Goal: Information Seeking & Learning: Find specific page/section

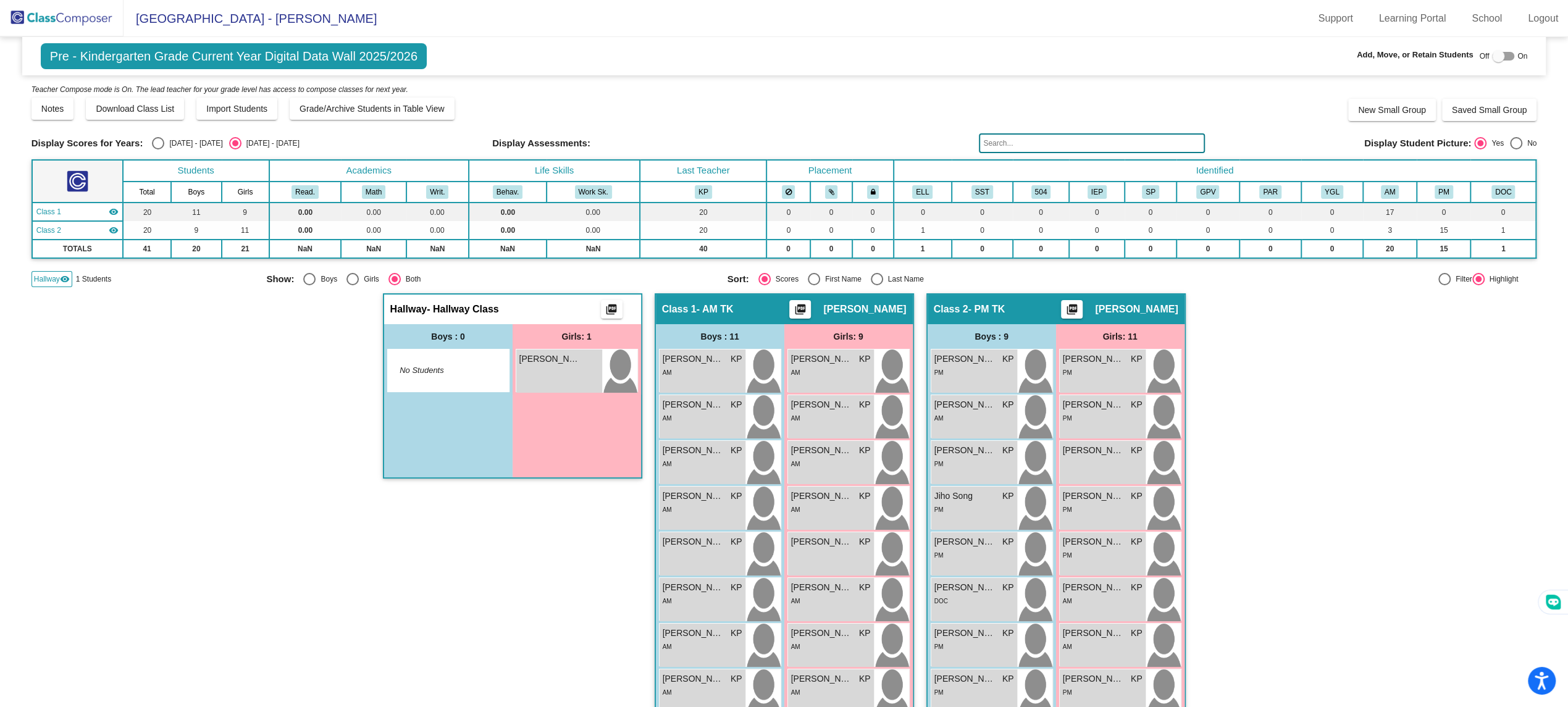
click at [116, 9] on img at bounding box center [62, 18] width 123 height 36
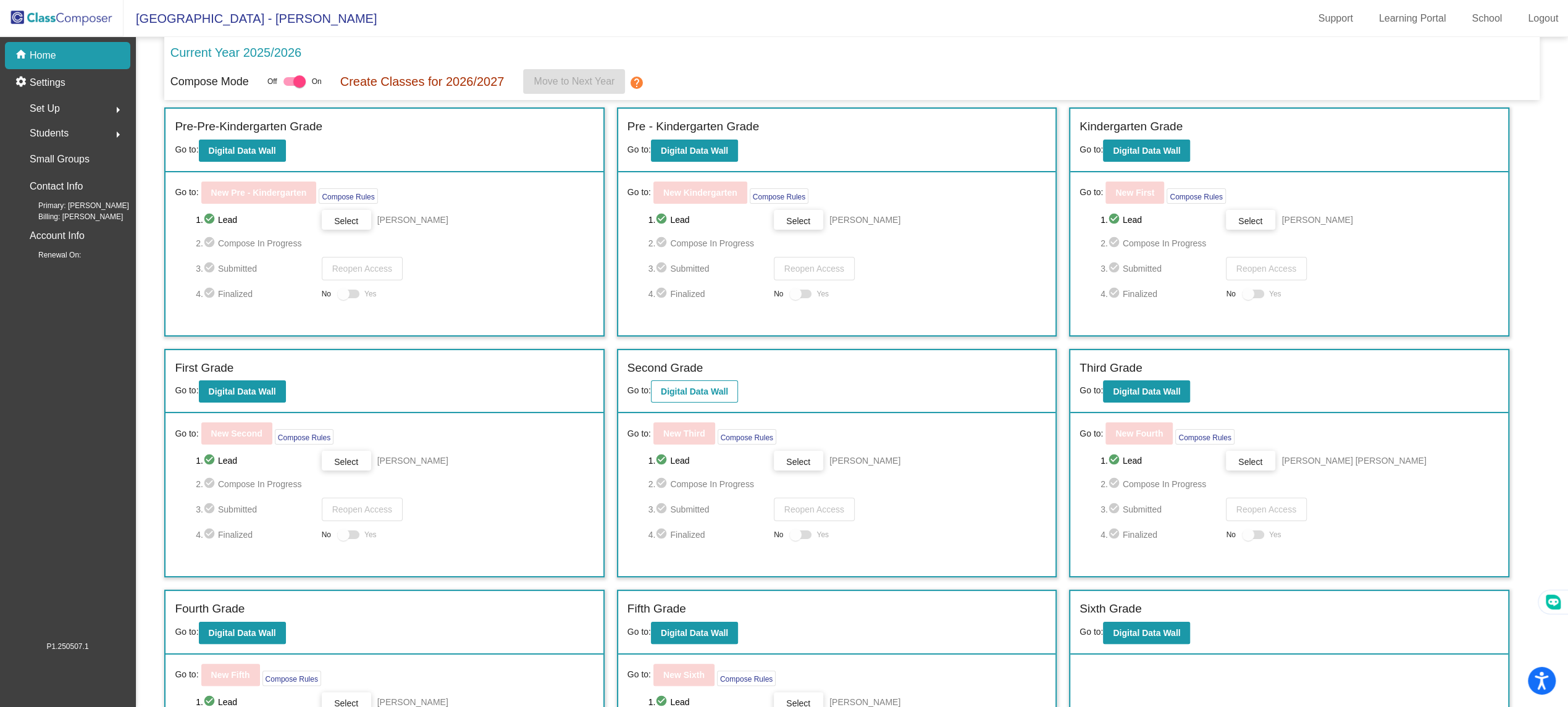
scroll to position [108, 0]
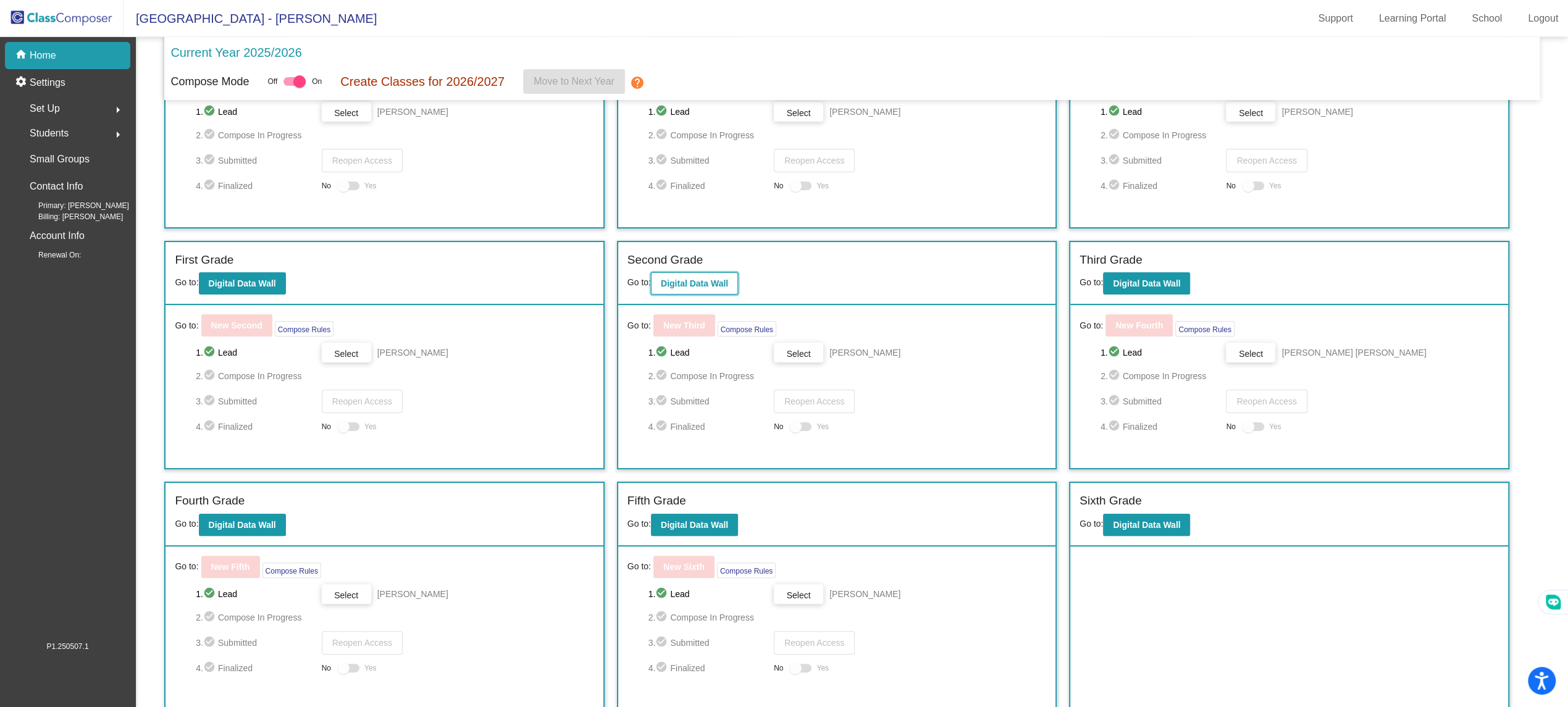
click at [688, 289] on button "Digital Data Wall" at bounding box center [694, 283] width 87 height 22
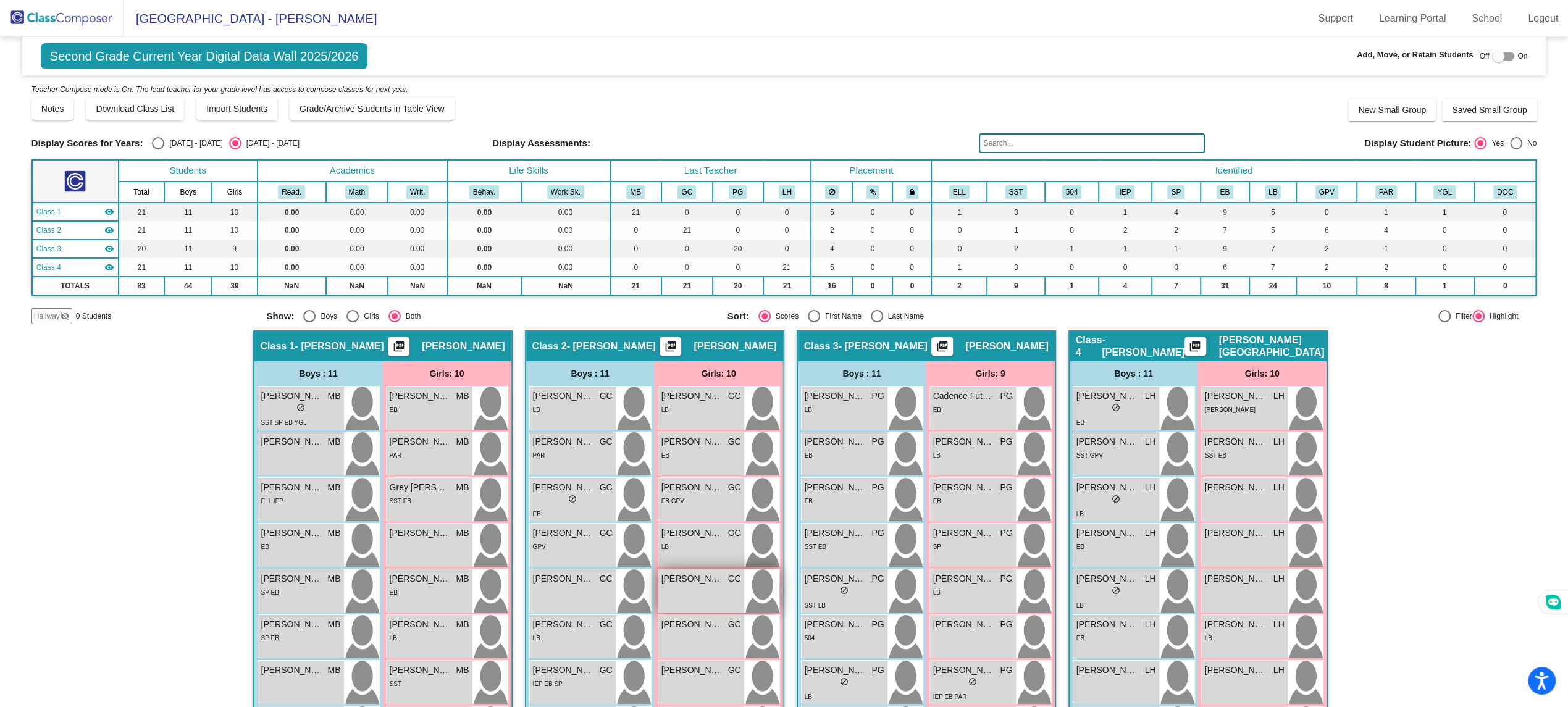
scroll to position [200, 0]
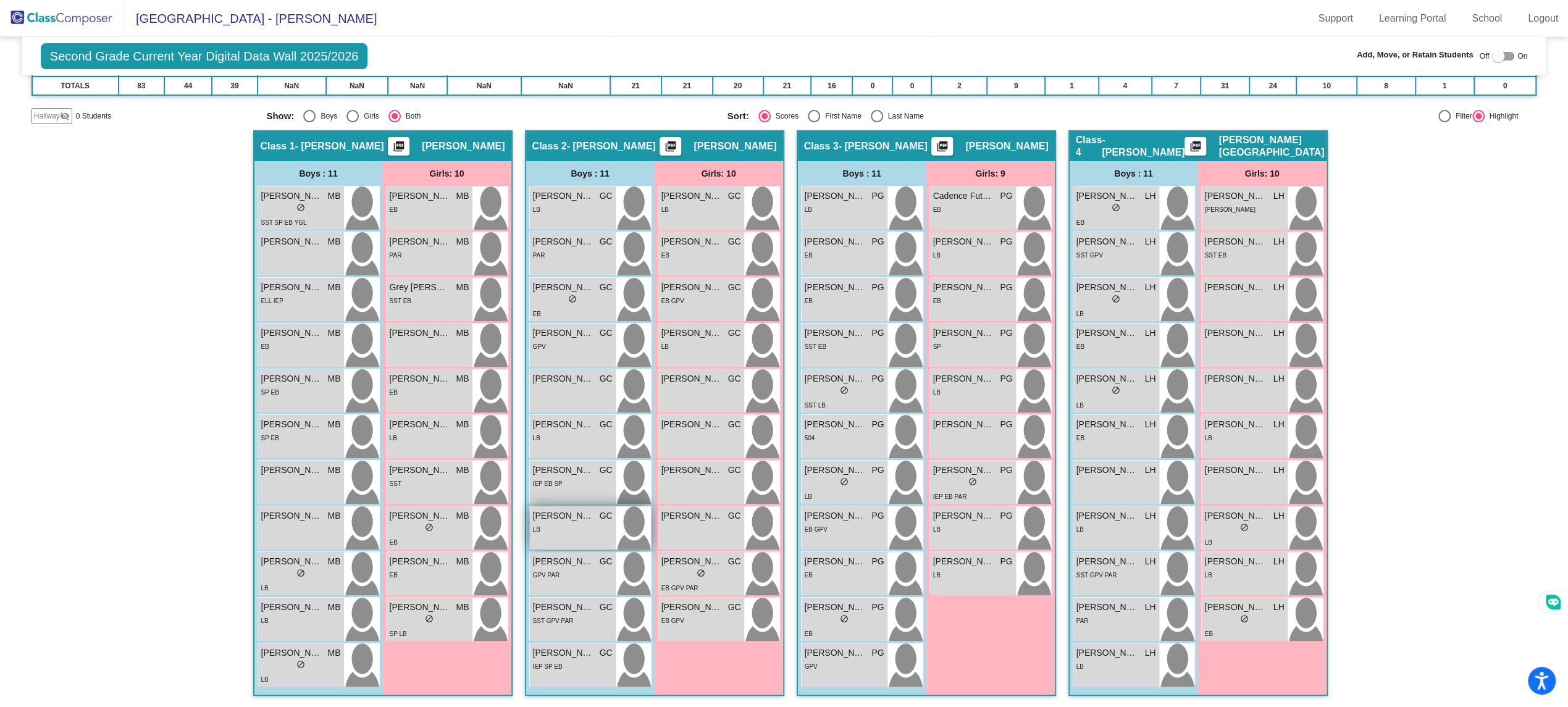
click at [539, 523] on div "LB" at bounding box center [573, 529] width 79 height 13
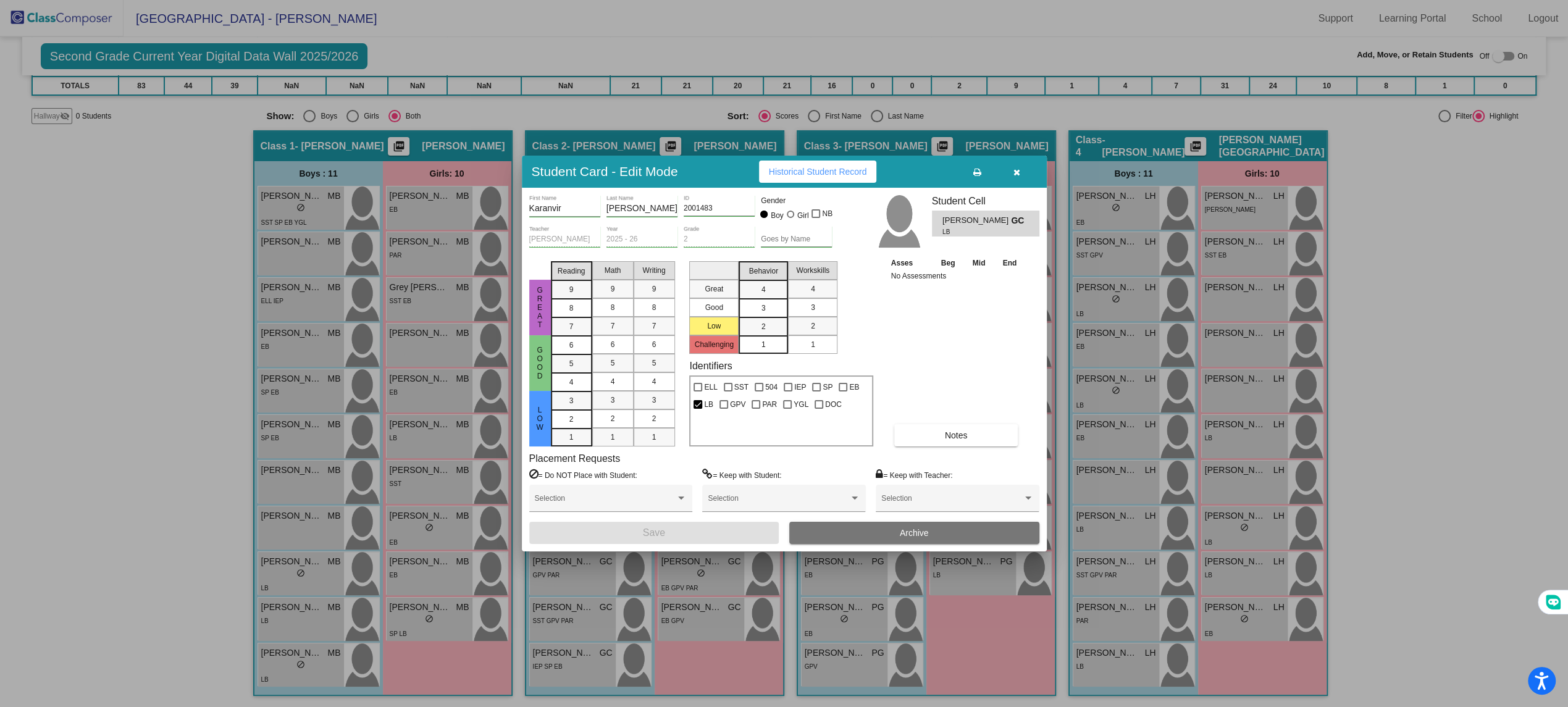
click at [1023, 167] on button "button" at bounding box center [1017, 172] width 40 height 22
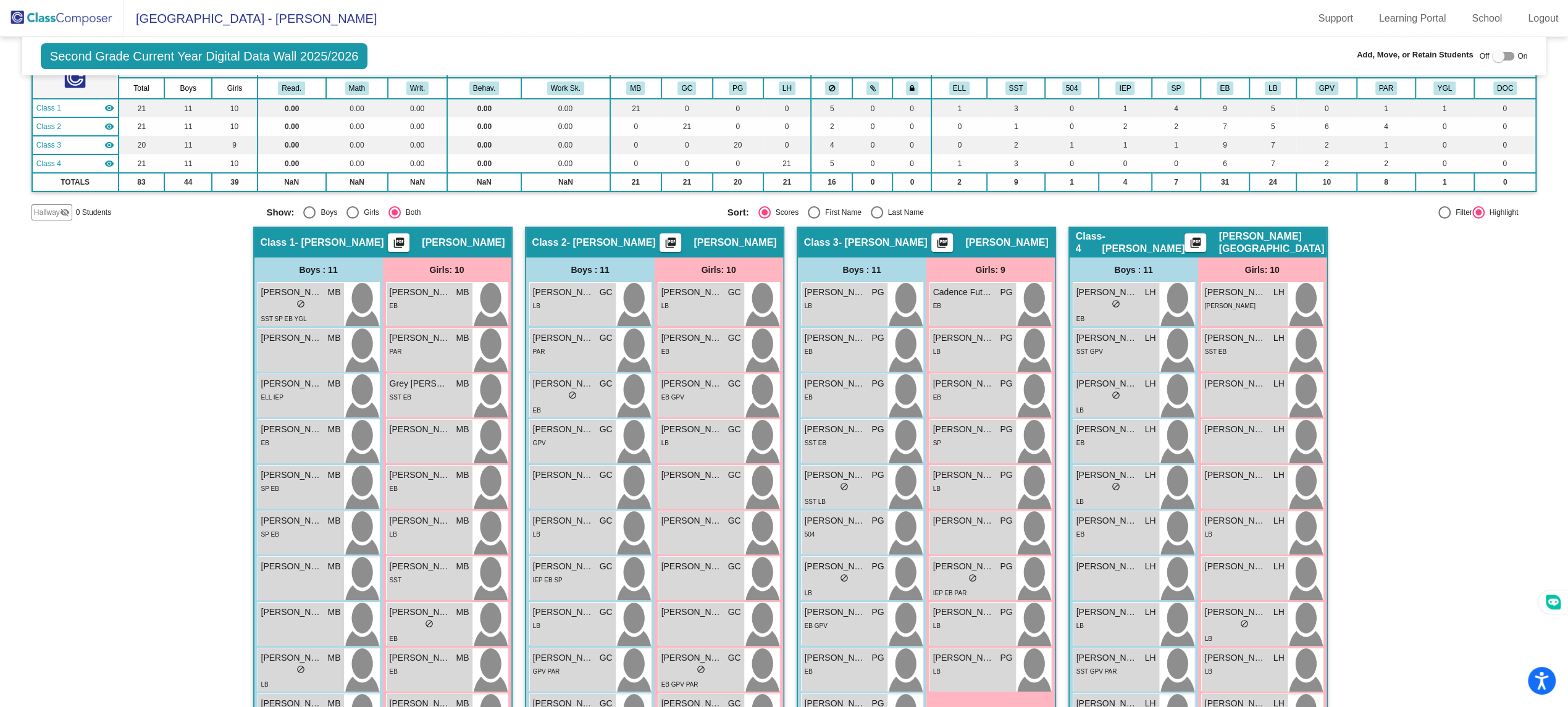
scroll to position [0, 0]
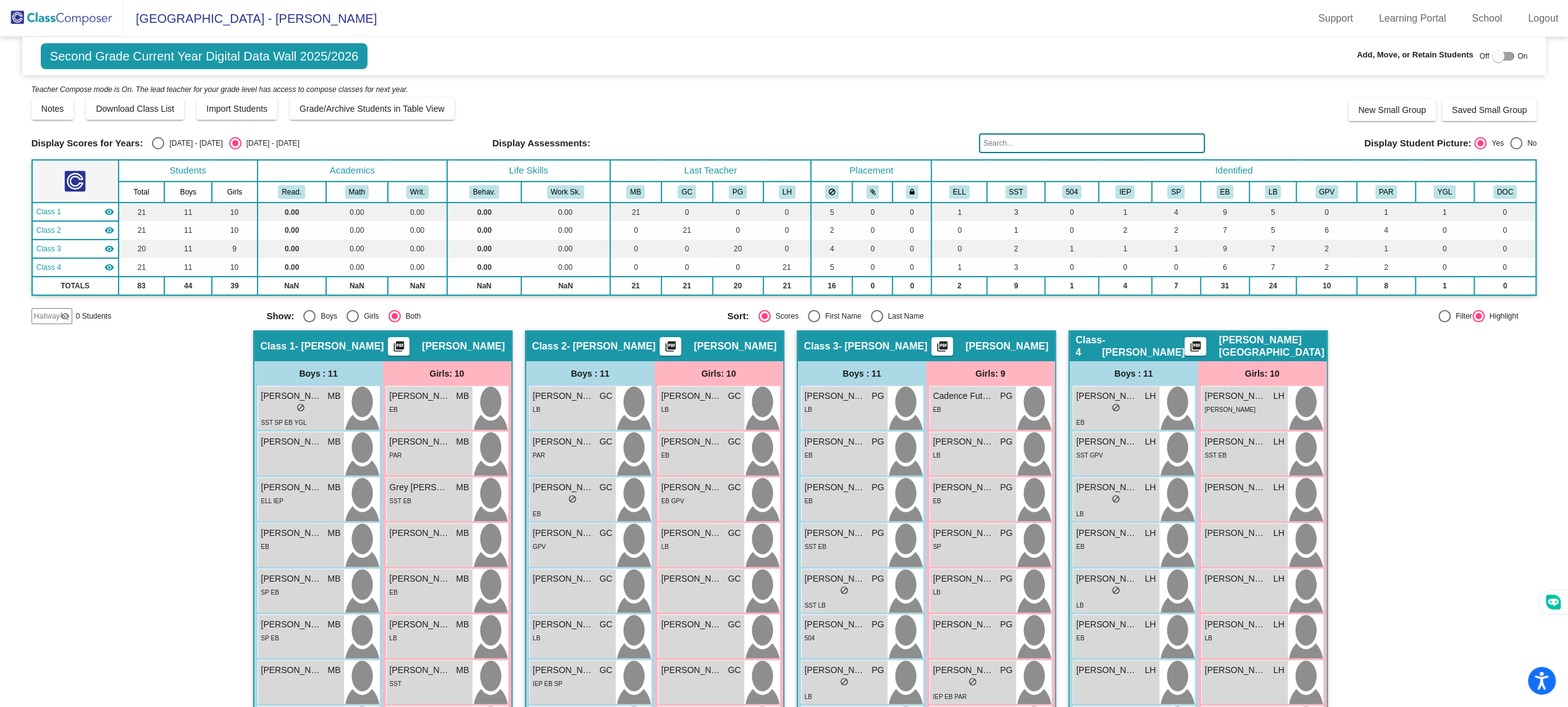
click at [152, 138] on div "Select an option" at bounding box center [158, 143] width 13 height 13
click at [157, 150] on input "[DATE] - [DATE]" at bounding box center [157, 150] width 1 height 1
radio input "true"
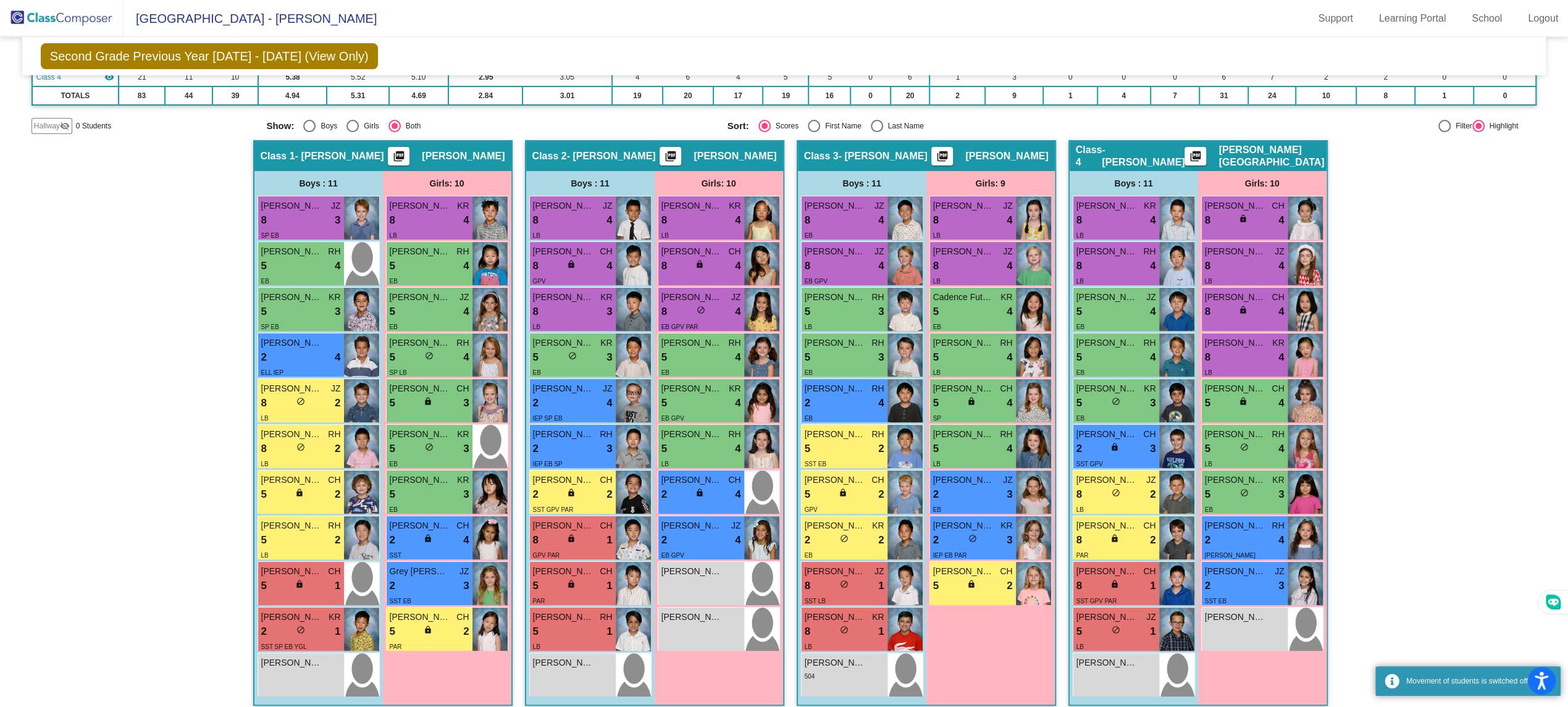
scroll to position [198, 0]
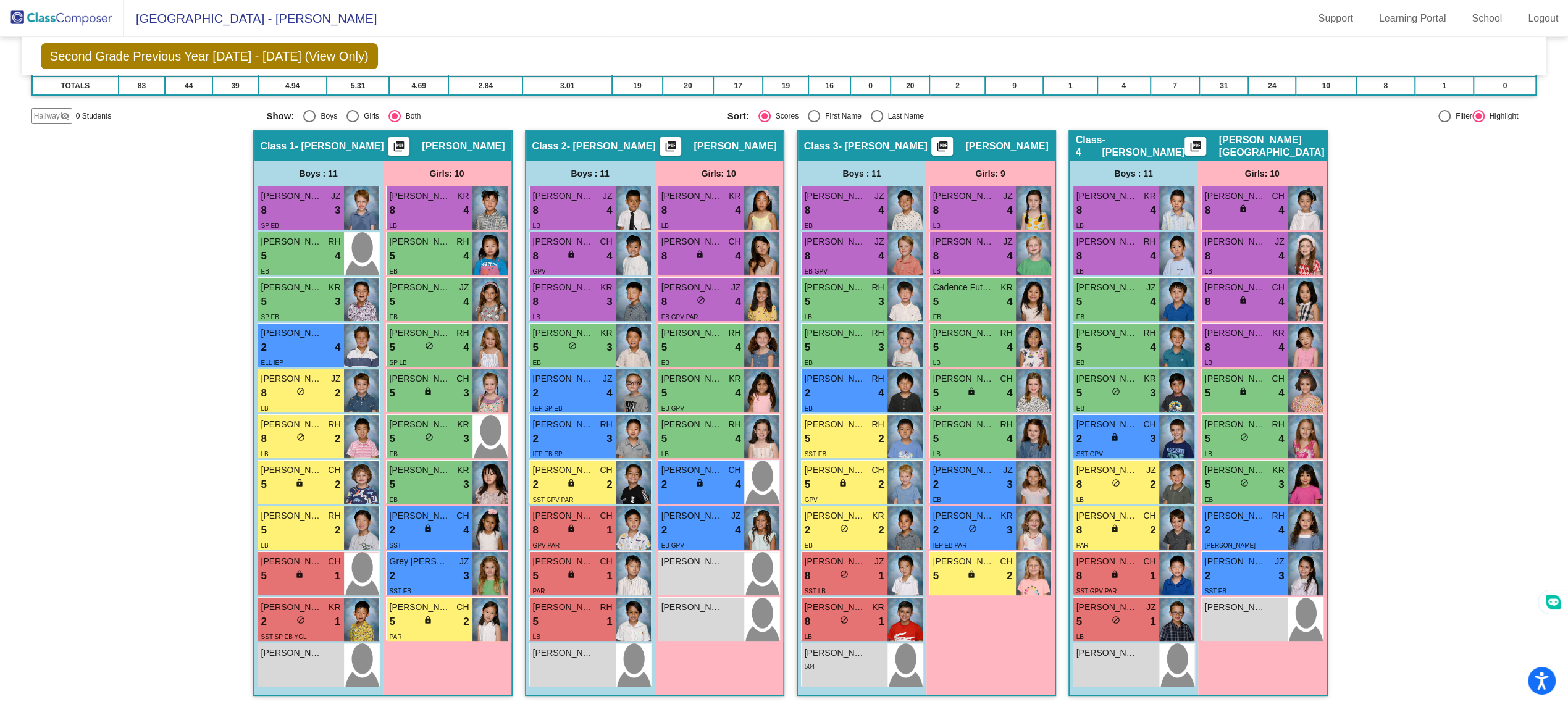
click at [820, 118] on div "First Name" at bounding box center [841, 116] width 41 height 11
click at [814, 123] on input "First Name" at bounding box center [814, 123] width 1 height 1
radio input "true"
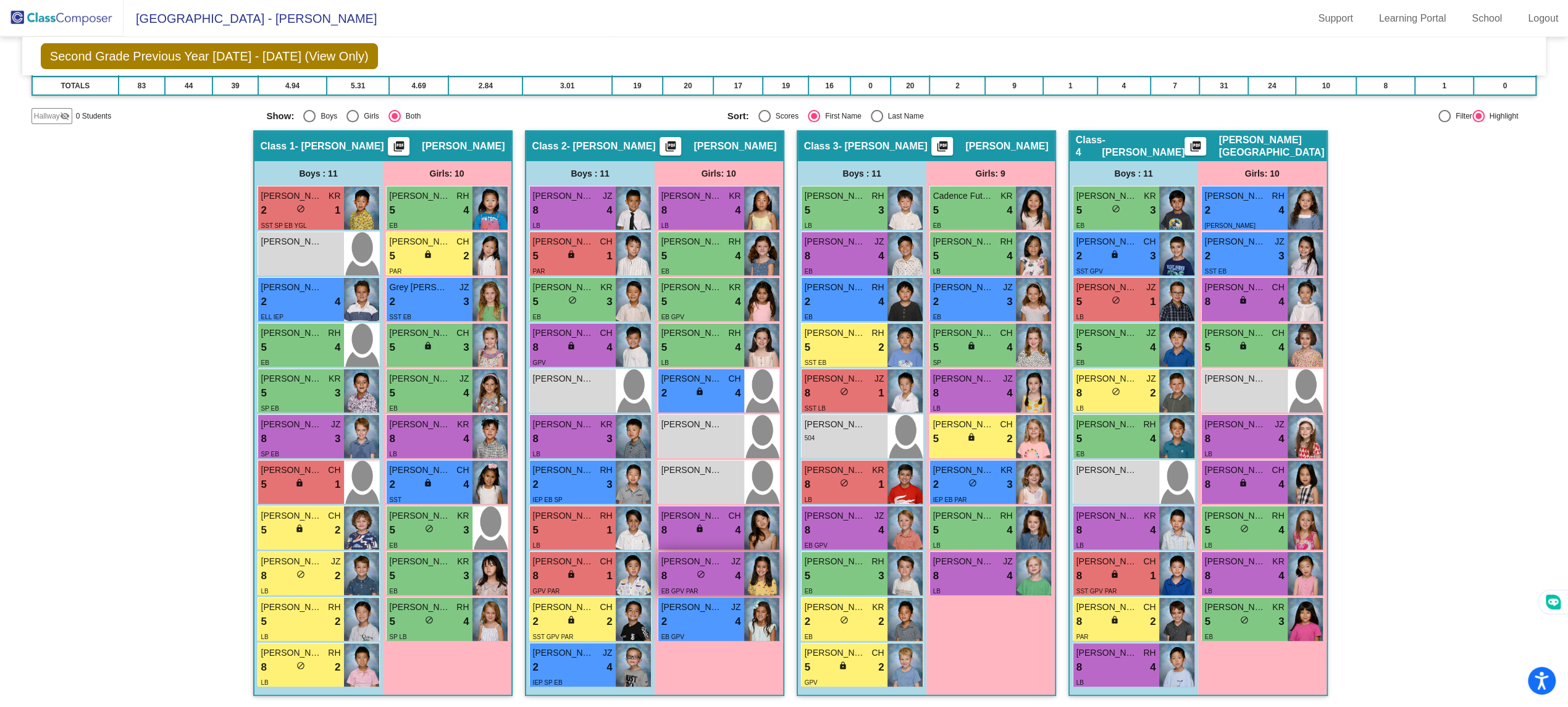
click at [754, 578] on img at bounding box center [762, 573] width 36 height 43
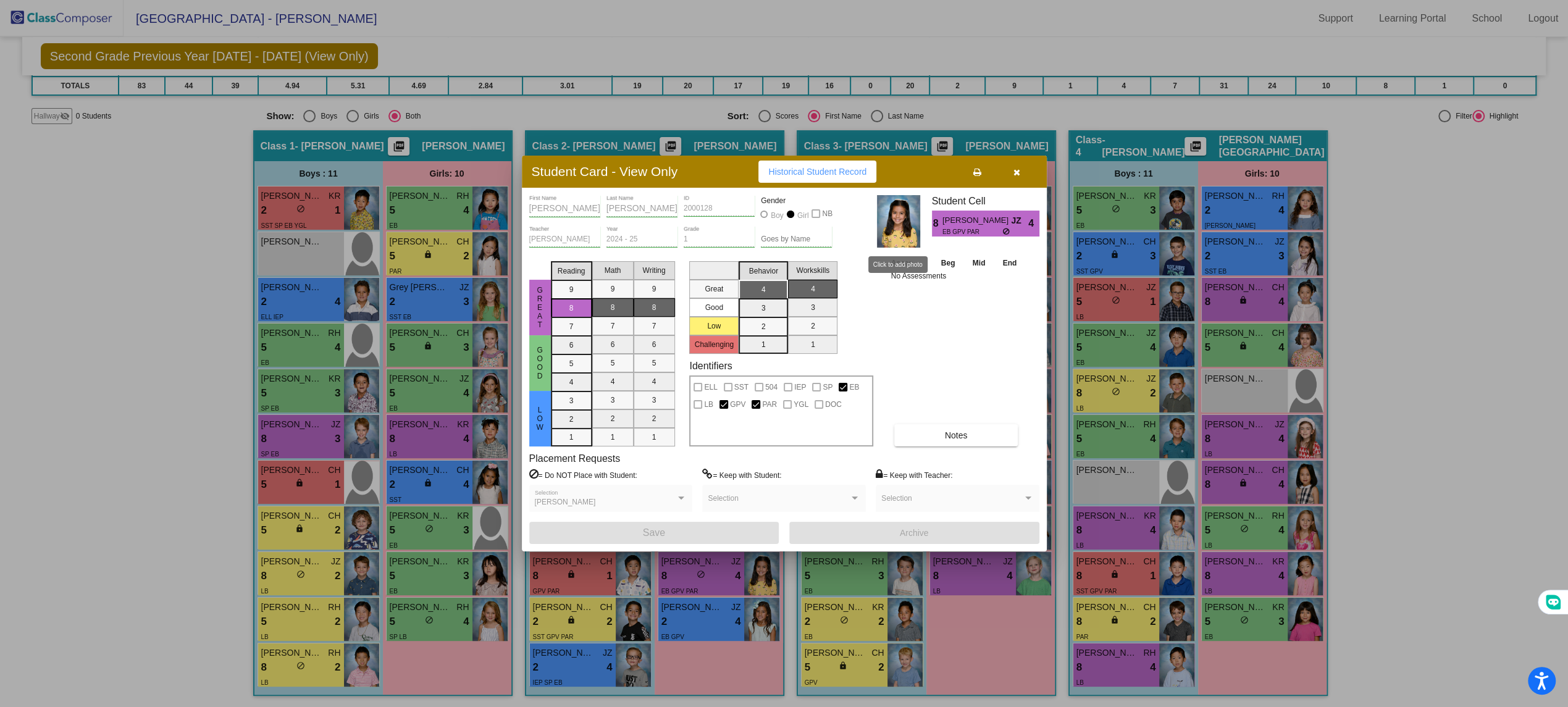
click at [906, 200] on img at bounding box center [898, 222] width 43 height 52
click at [1004, 183] on div "Student Card - View Only Historical Student Record" at bounding box center [784, 172] width 525 height 32
click at [1018, 159] on div "Student Card - View Only Historical Student Record" at bounding box center [784, 172] width 525 height 32
click at [1018, 171] on icon "button" at bounding box center [1017, 173] width 7 height 8
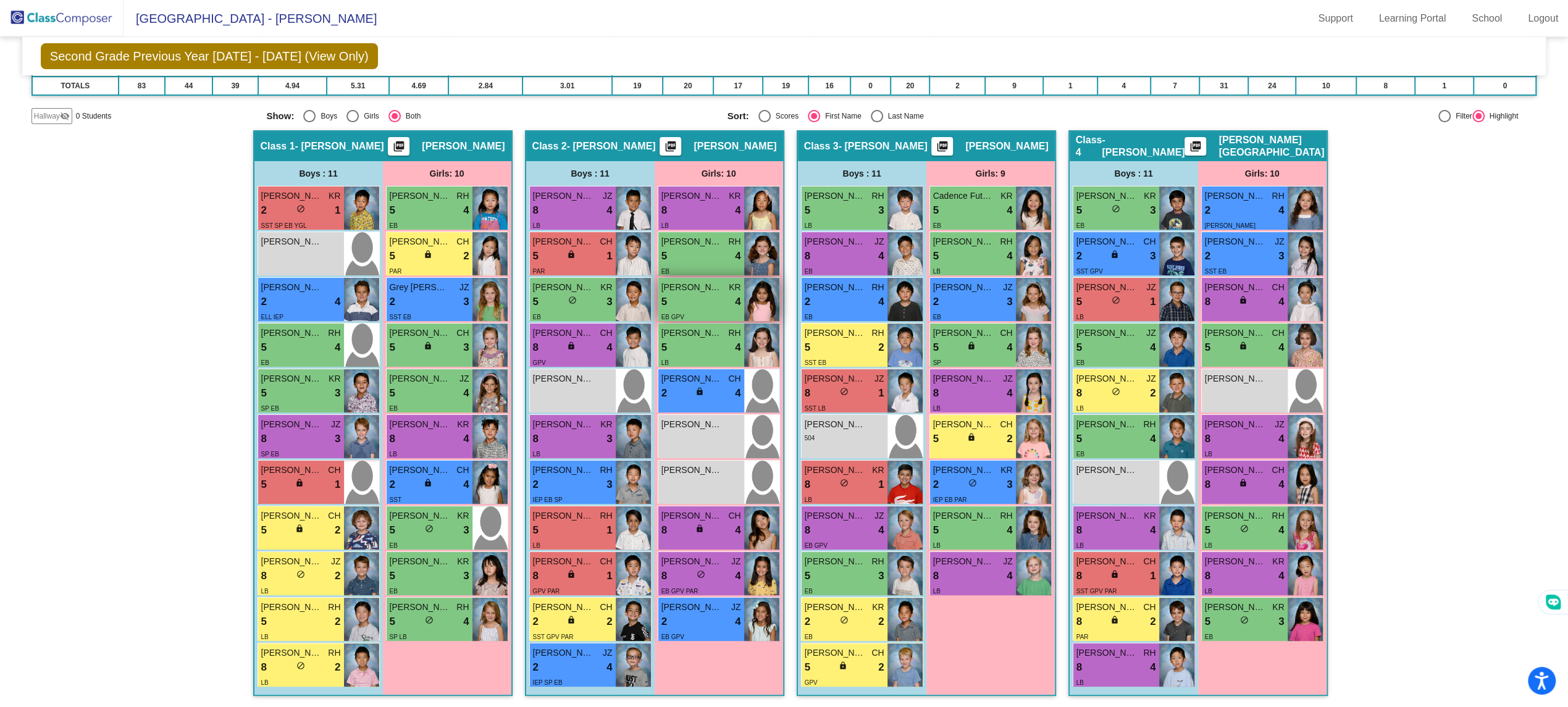
click at [737, 308] on div "[PERSON_NAME] KR 5 lock do_not_disturb_alt 4 EB GPV" at bounding box center [702, 299] width 86 height 43
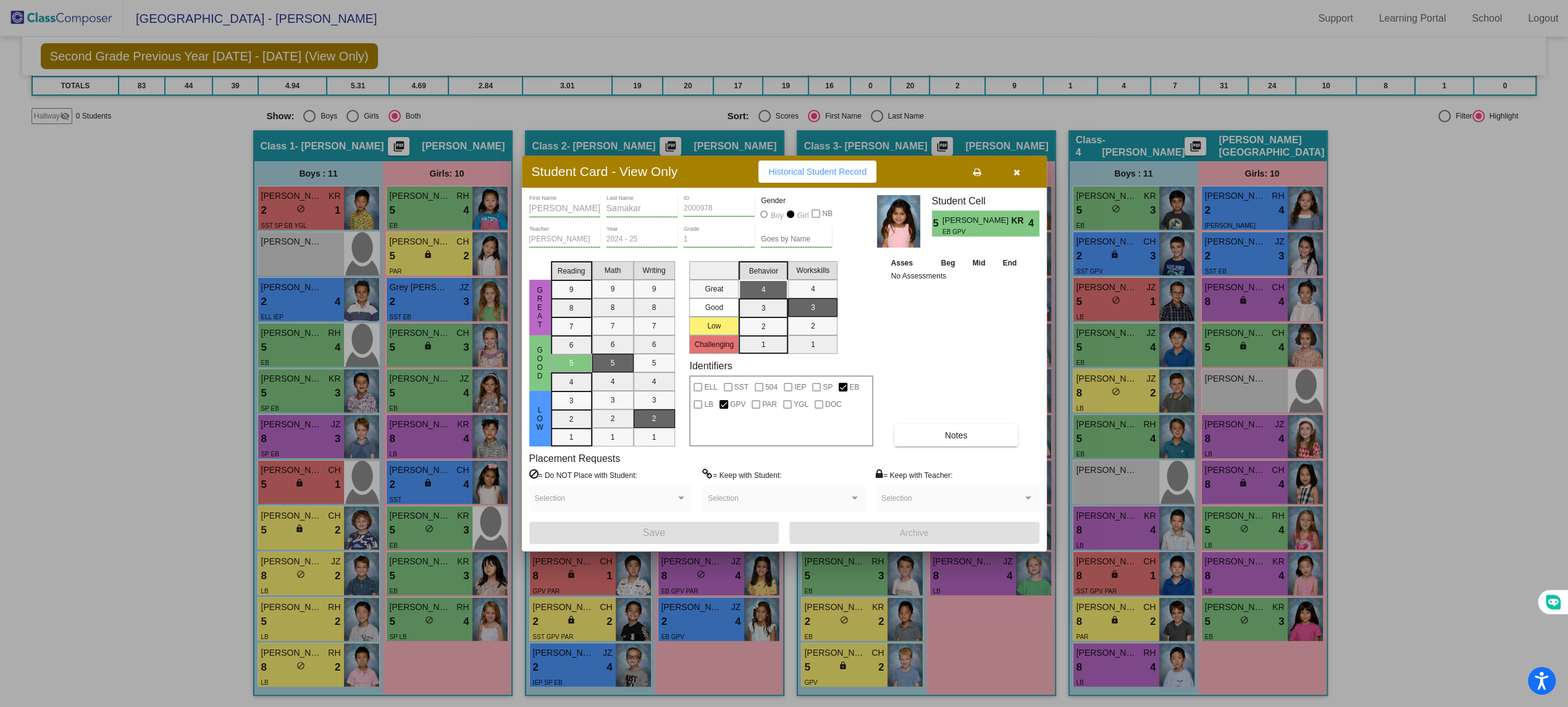
click at [1008, 168] on button "button" at bounding box center [1017, 172] width 40 height 22
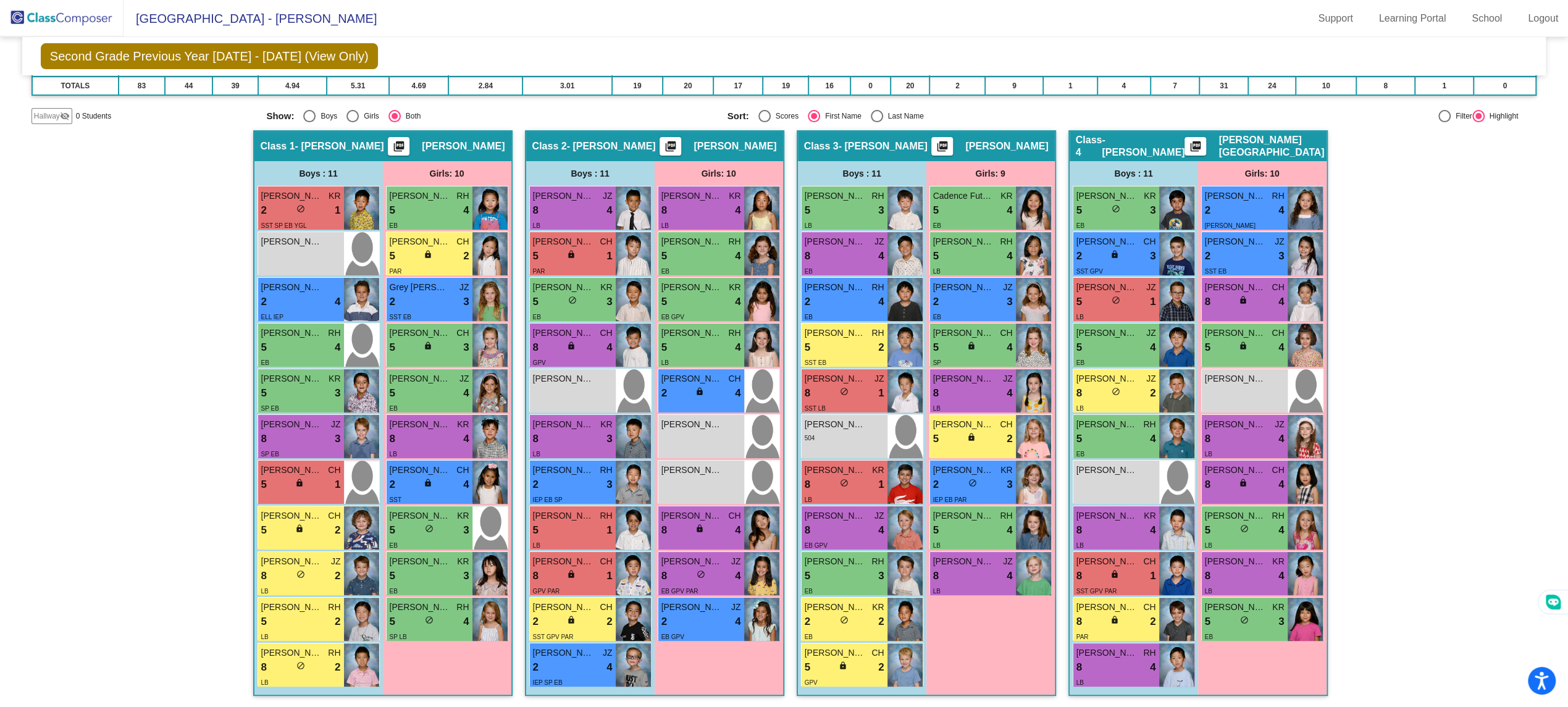
click at [42, 113] on span "Hallway" at bounding box center [47, 116] width 26 height 11
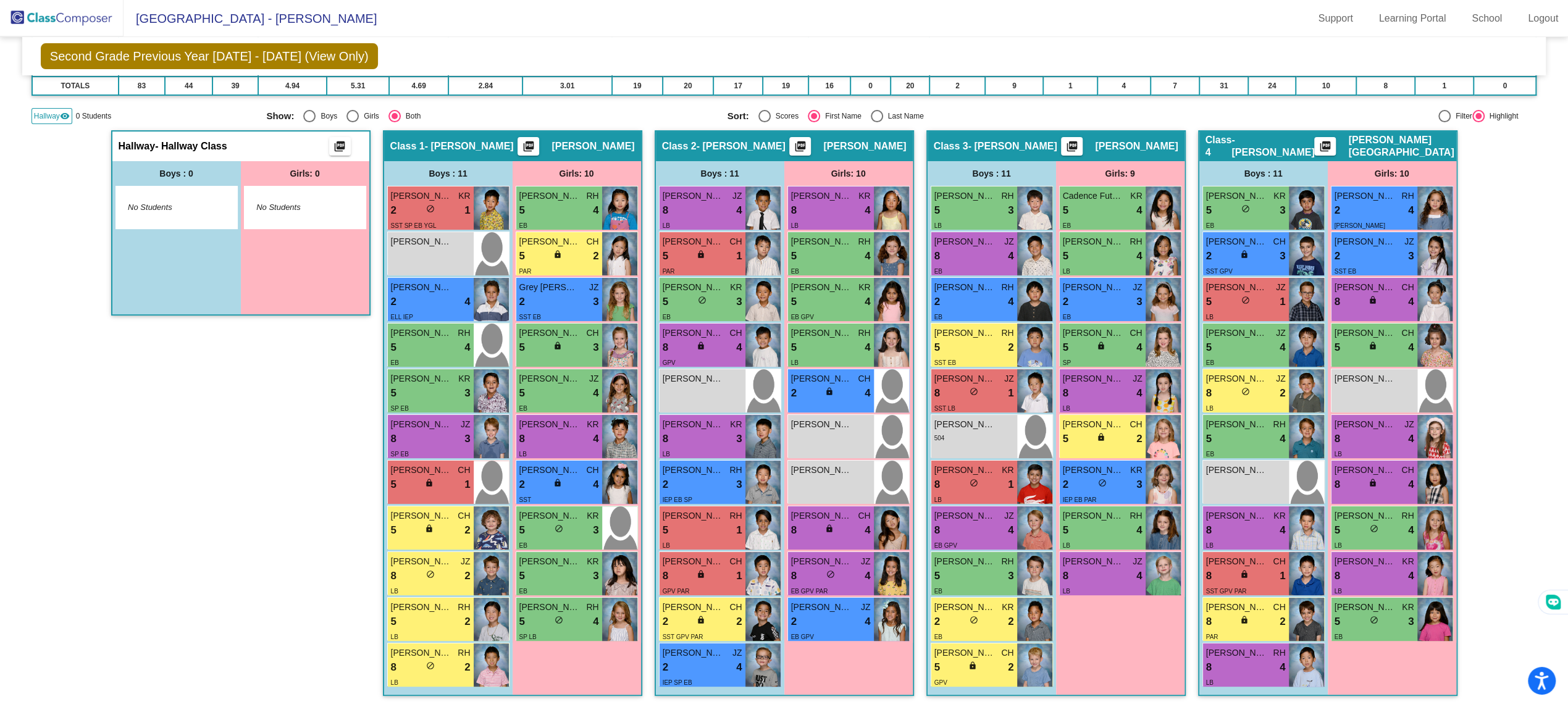
click at [57, 25] on img at bounding box center [62, 18] width 123 height 36
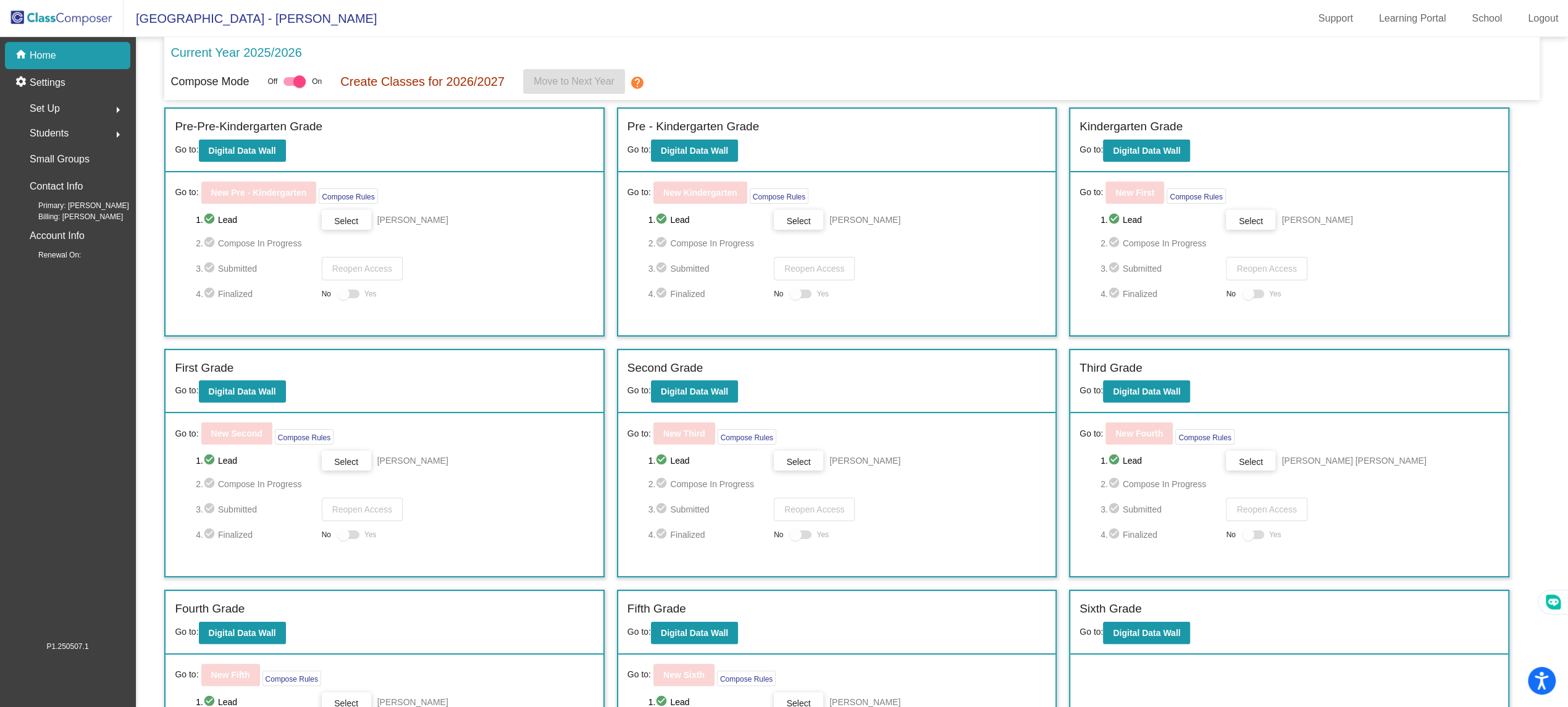
click at [70, 139] on div "Students arrow_right" at bounding box center [71, 133] width 118 height 25
click at [65, 221] on div "Archived Students" at bounding box center [64, 214] width 104 height 27
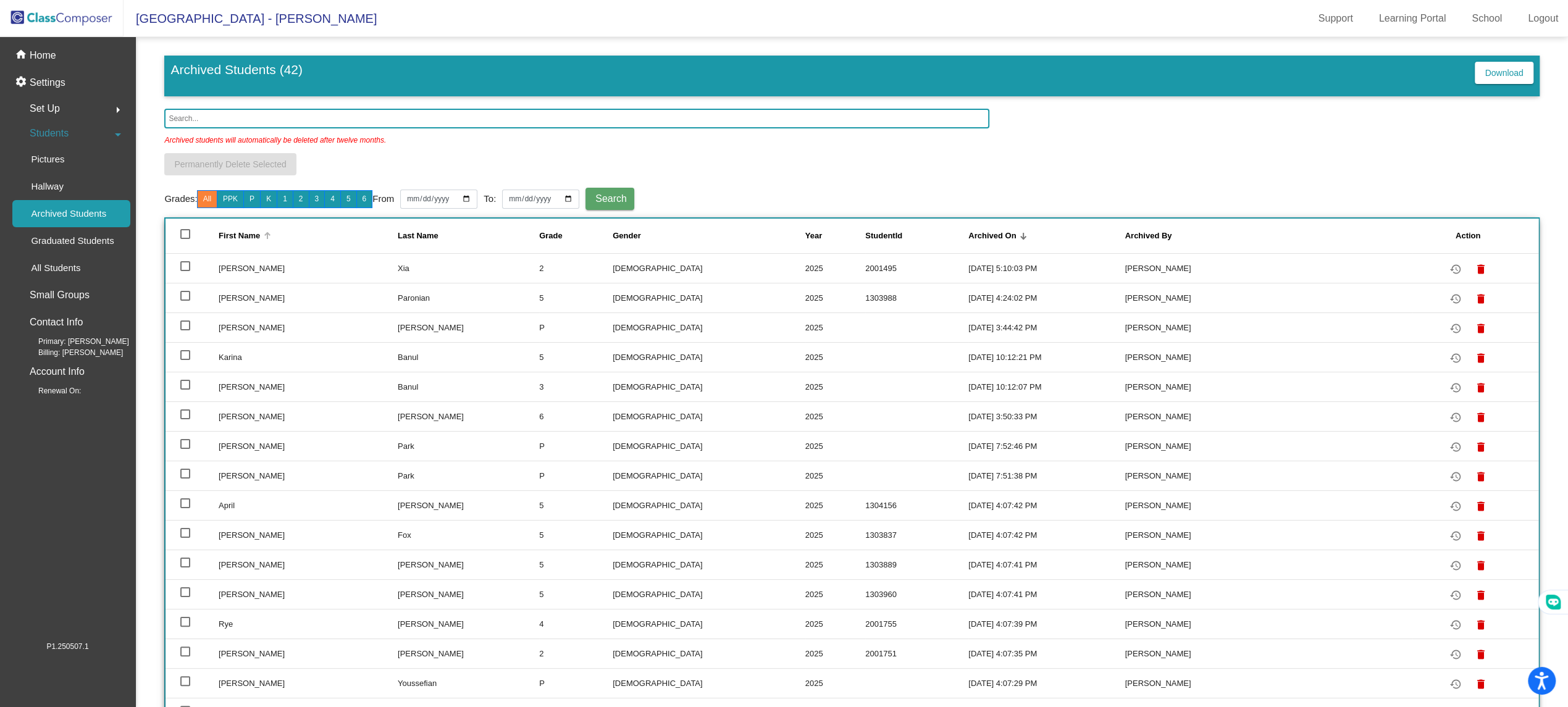
click at [260, 237] on div "First Name" at bounding box center [239, 236] width 41 height 13
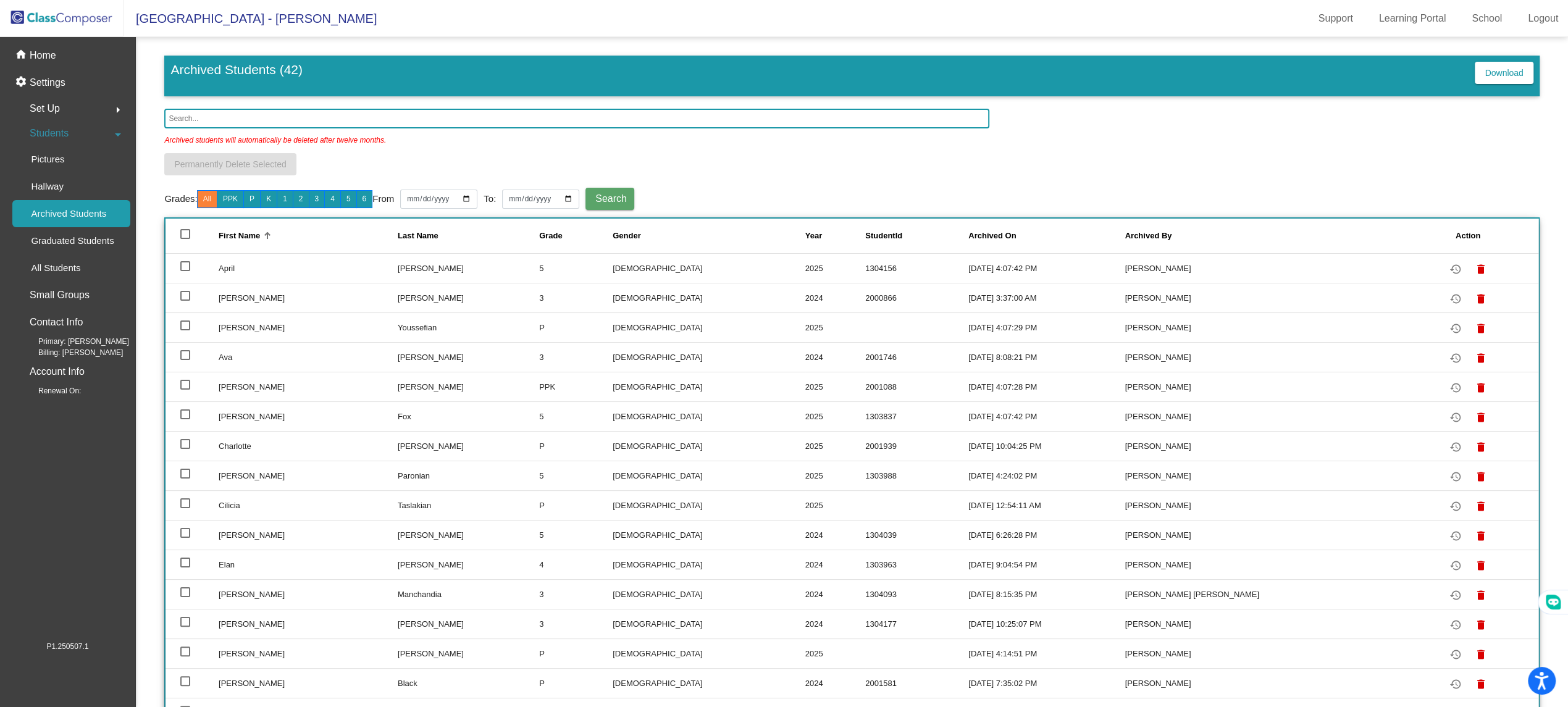
click at [123, 1] on img at bounding box center [62, 18] width 123 height 36
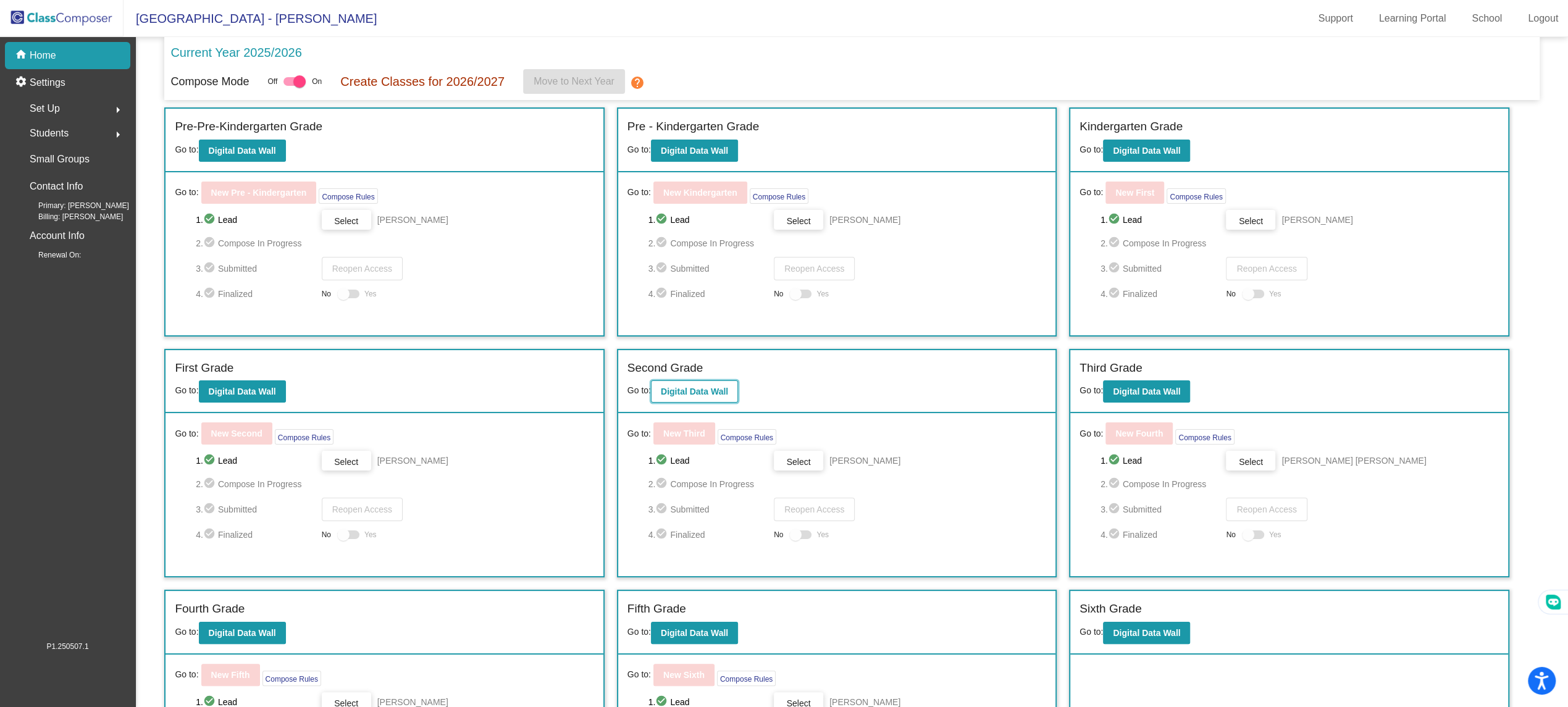
click at [726, 392] on b "Digital Data Wall" at bounding box center [694, 392] width 68 height 10
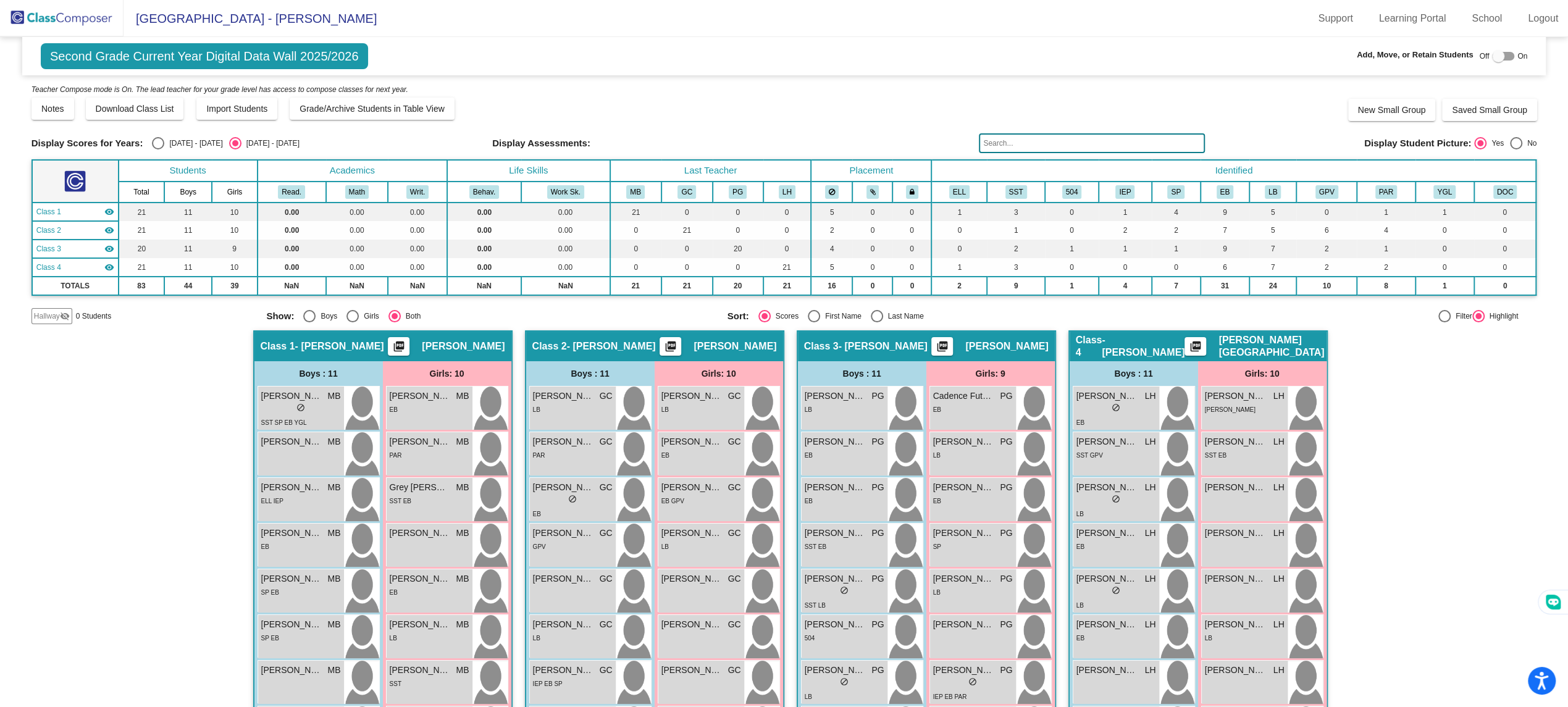
click at [1001, 141] on input "text" at bounding box center [1092, 143] width 226 height 19
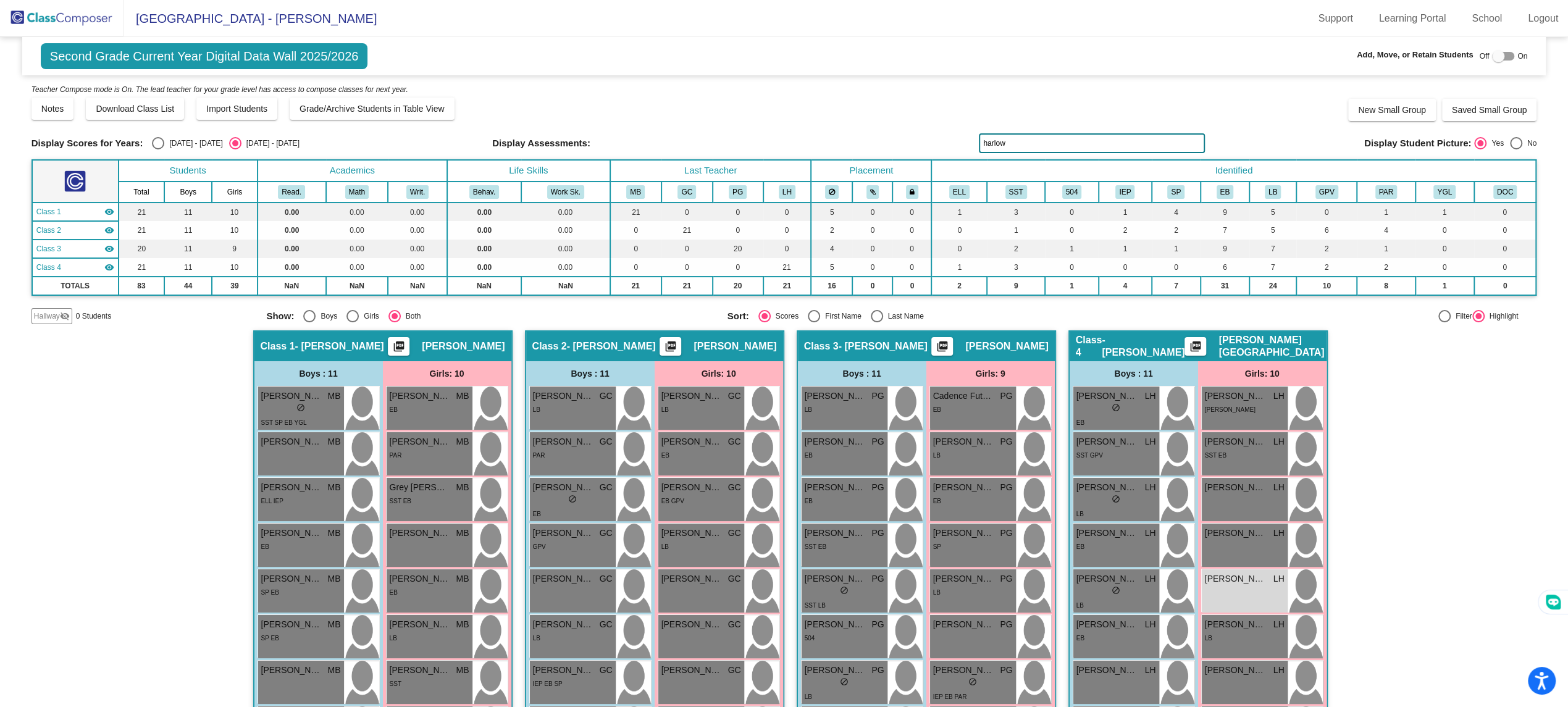
click at [1019, 139] on input "harlow" at bounding box center [1092, 143] width 226 height 19
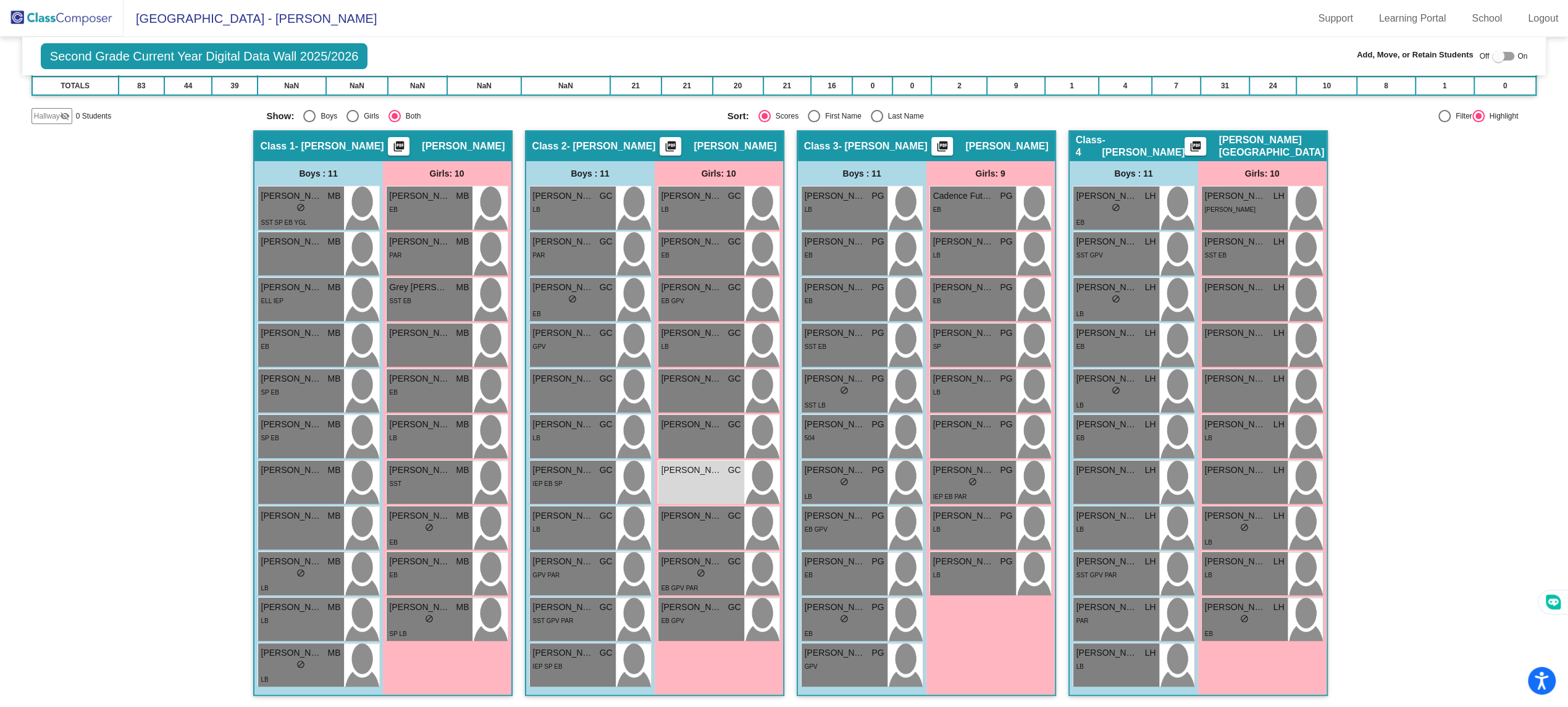
type input "[PERSON_NAME]"
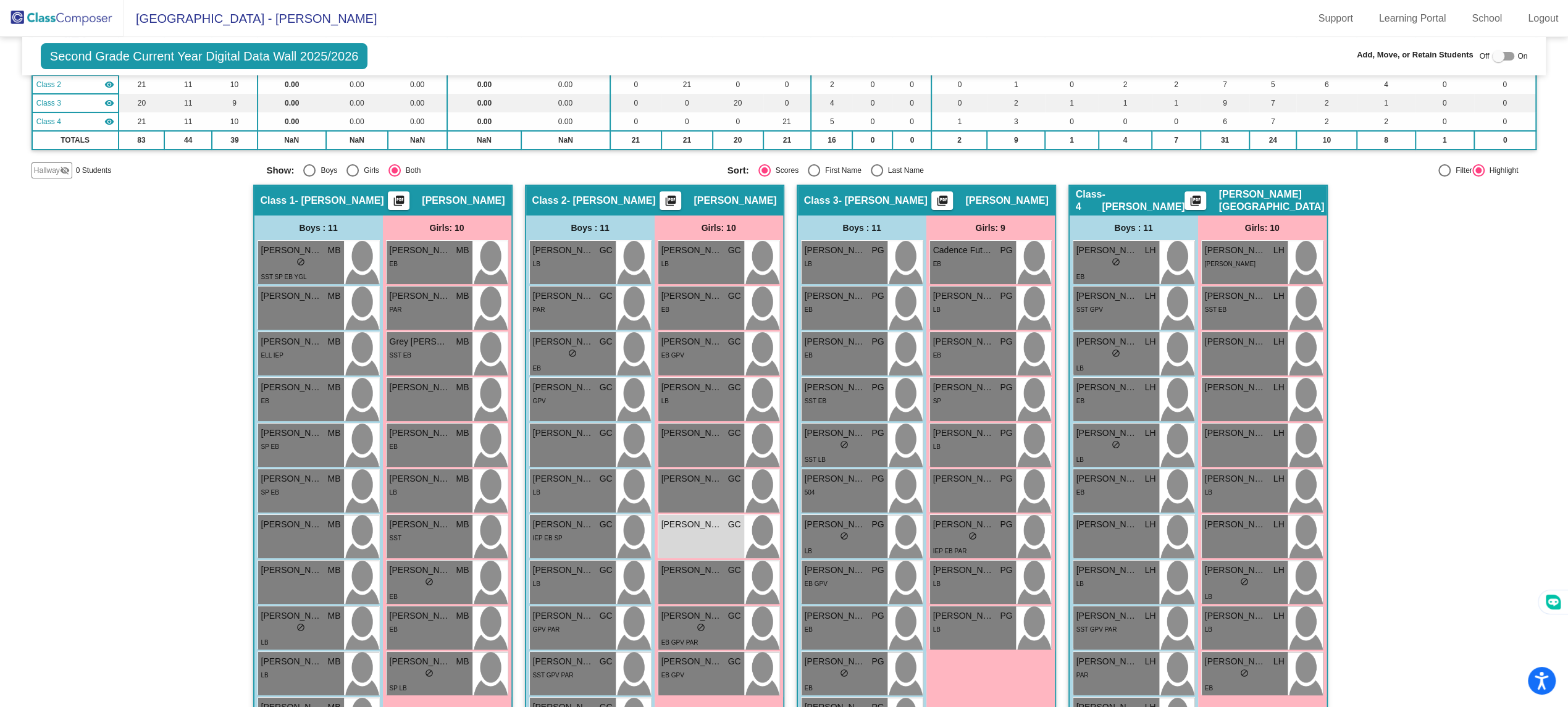
scroll to position [111, 0]
